Goal: Information Seeking & Learning: Learn about a topic

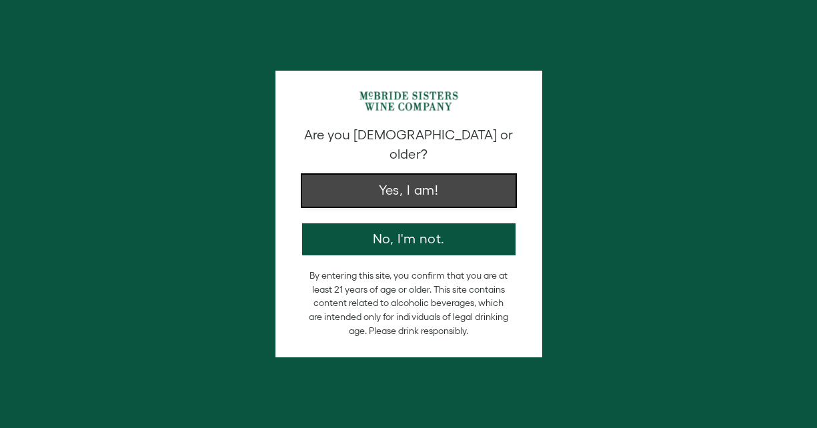
click at [380, 175] on button "Yes, I am!" at bounding box center [408, 191] width 213 height 32
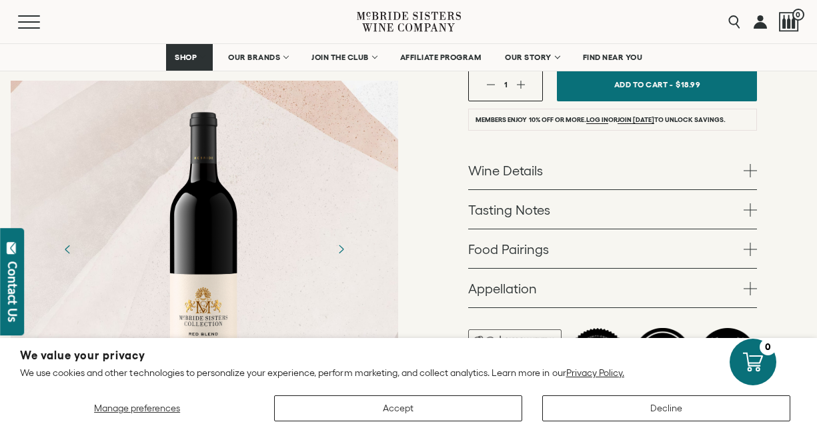
scroll to position [319, 0]
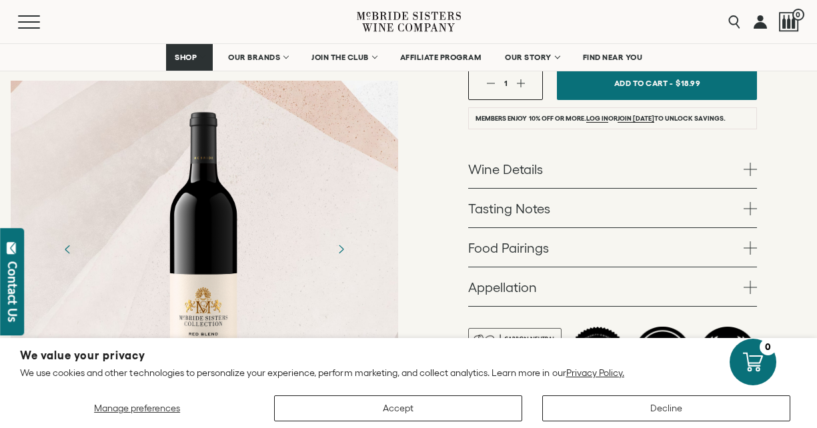
click at [749, 205] on span at bounding box center [750, 208] width 13 height 13
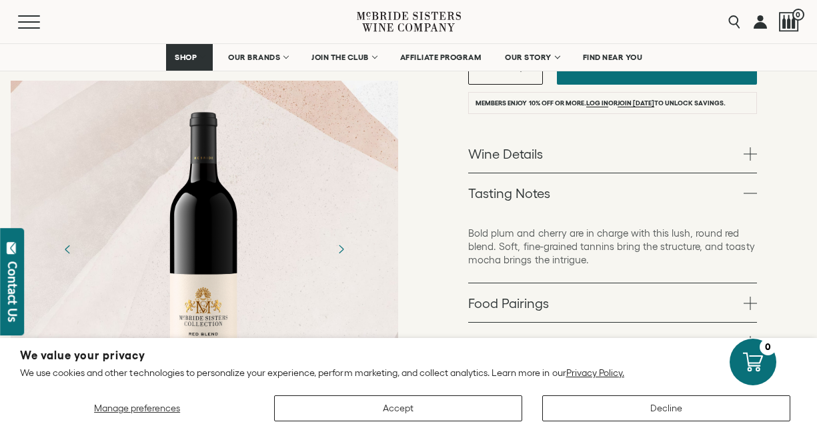
scroll to position [347, 0]
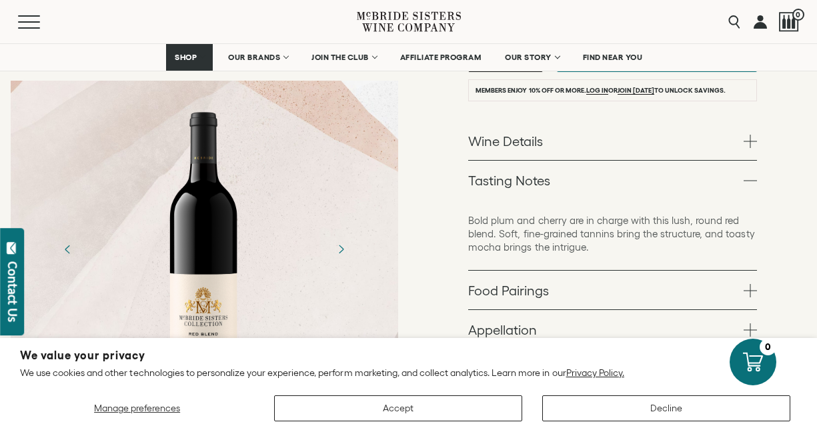
click at [744, 154] on link "Wine Details" at bounding box center [612, 140] width 289 height 39
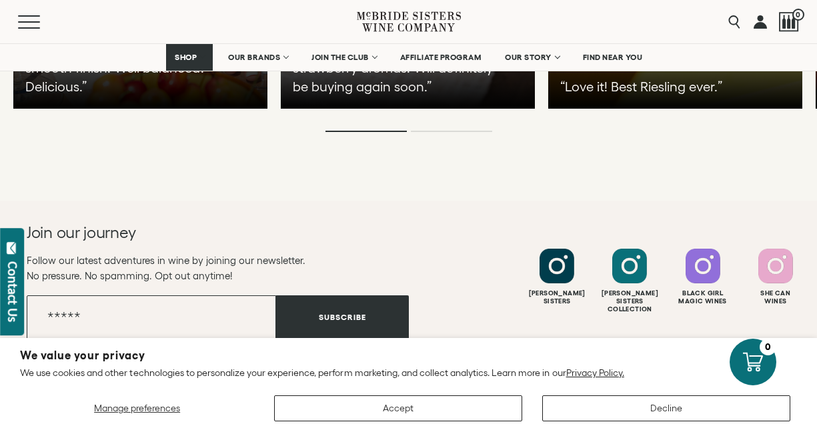
scroll to position [3372, 0]
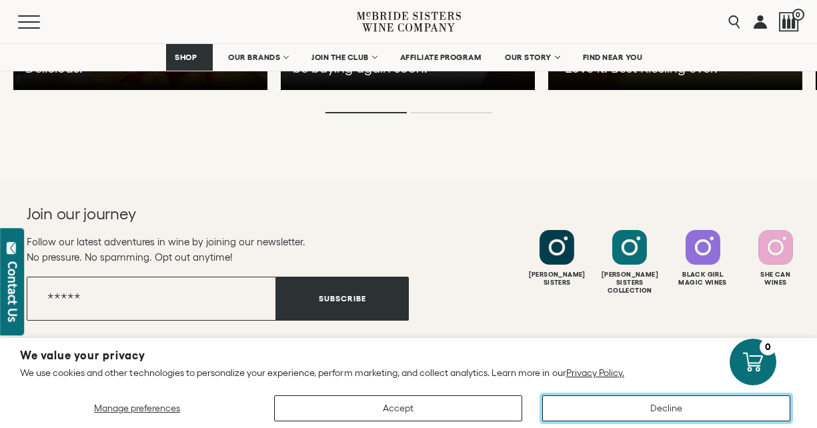
click at [583, 408] on button "Decline" at bounding box center [666, 409] width 248 height 26
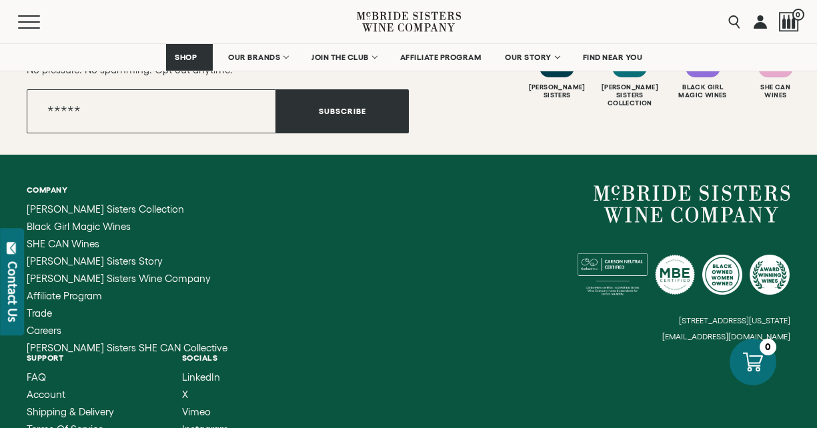
scroll to position [3563, 0]
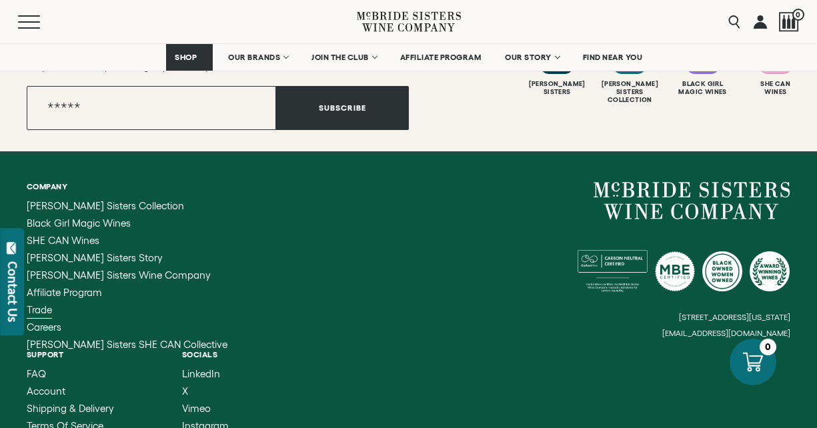
click at [43, 304] on span "Trade" at bounding box center [39, 309] width 25 height 11
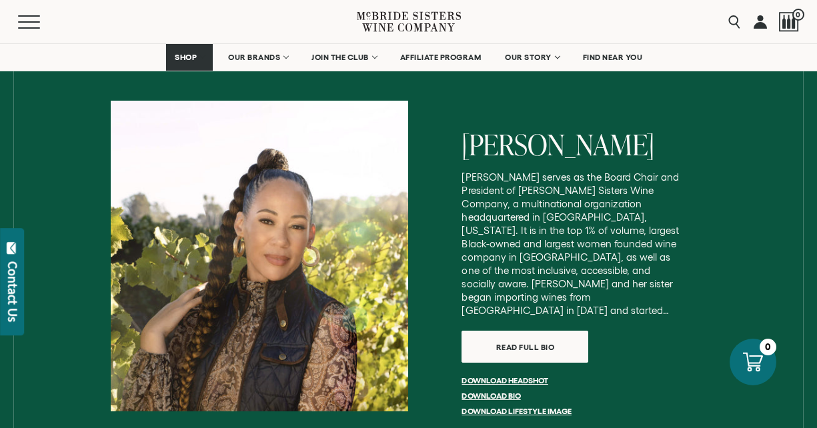
scroll to position [1973, 0]
